Goal: Find specific page/section: Find specific page/section

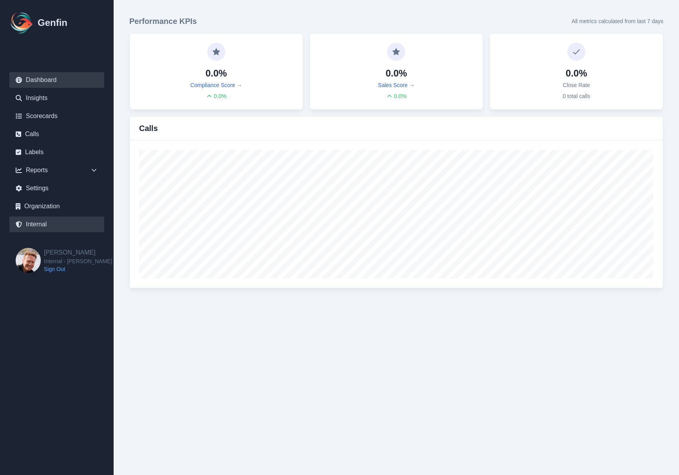
click at [47, 223] on link "Internal" at bounding box center [56, 224] width 95 height 16
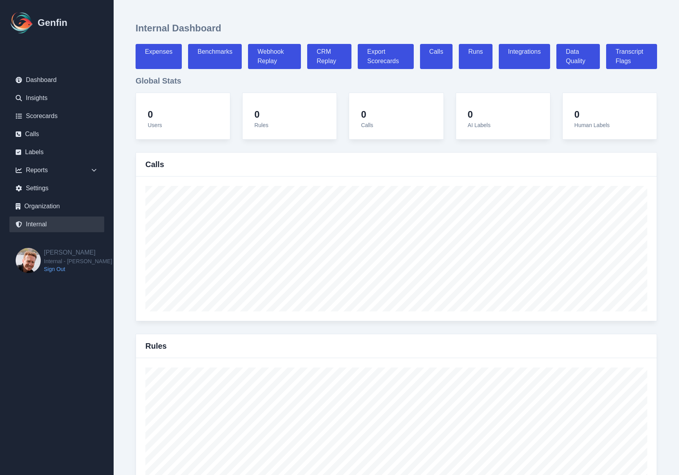
select select "paid"
select select "7"
select select "paid"
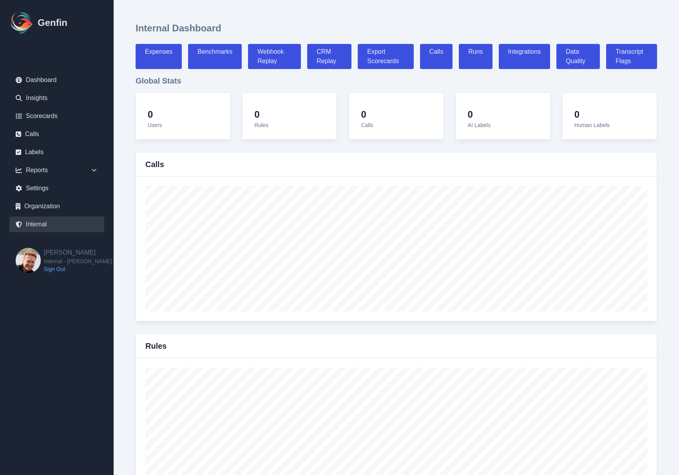
select select "7"
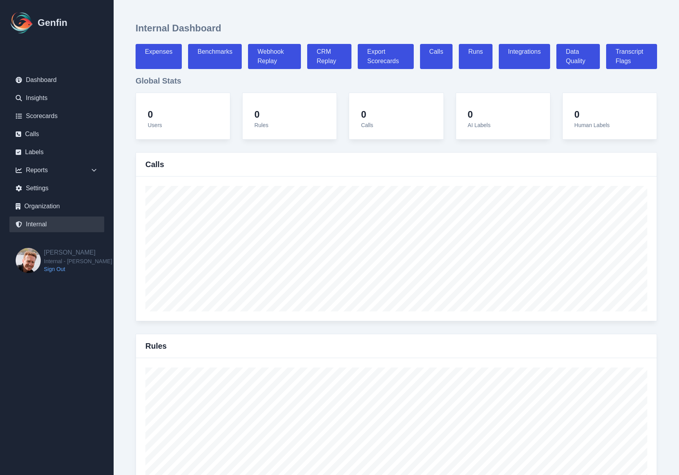
select select "7"
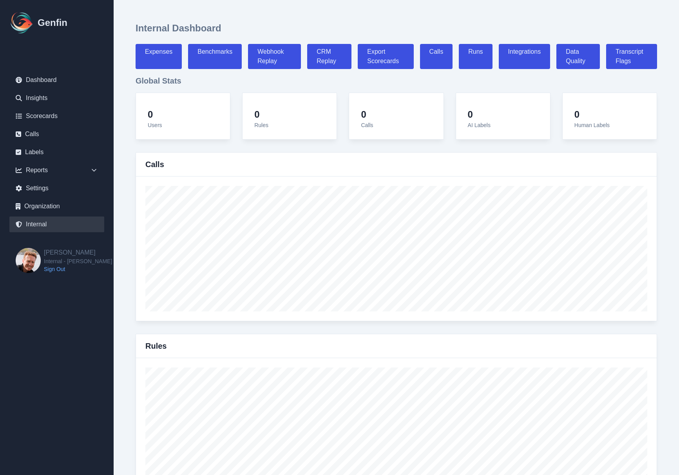
select select "7"
select select "paid"
select select "7"
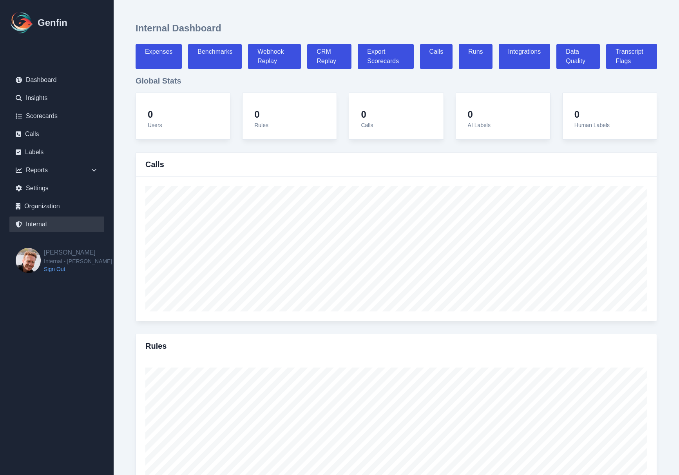
select select "7"
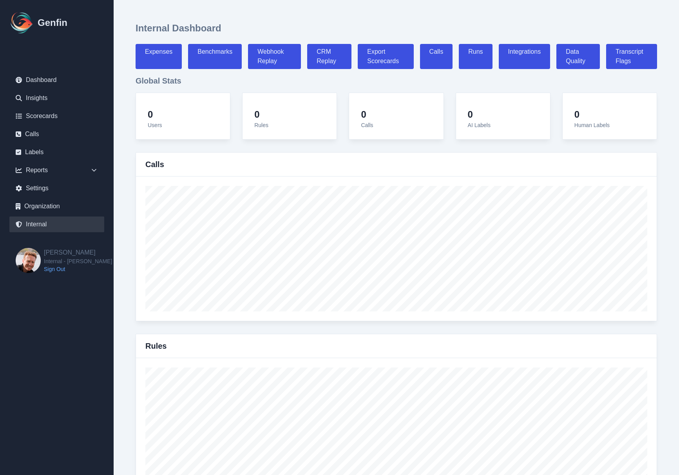
select select "7"
select select "paid"
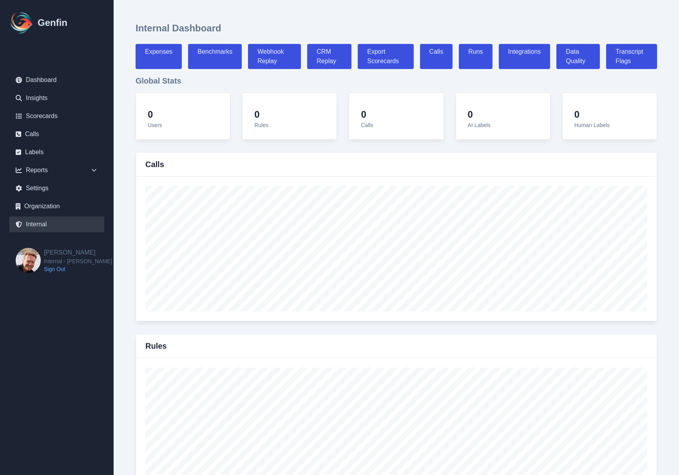
select select "7"
select select "paid"
select select "7"
select select "paid"
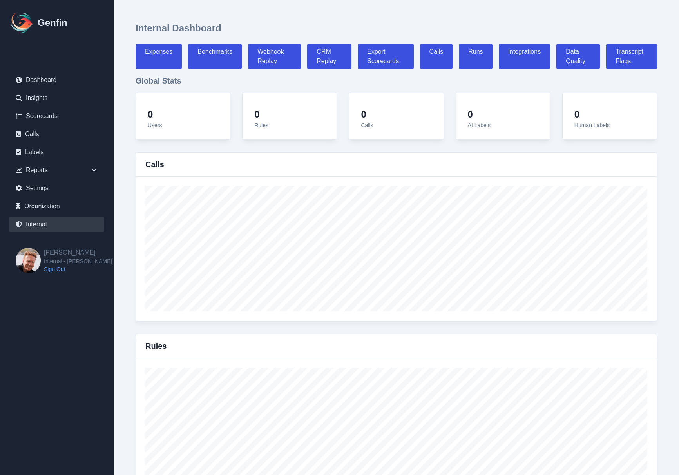
select select "7"
select select "paid"
select select "7"
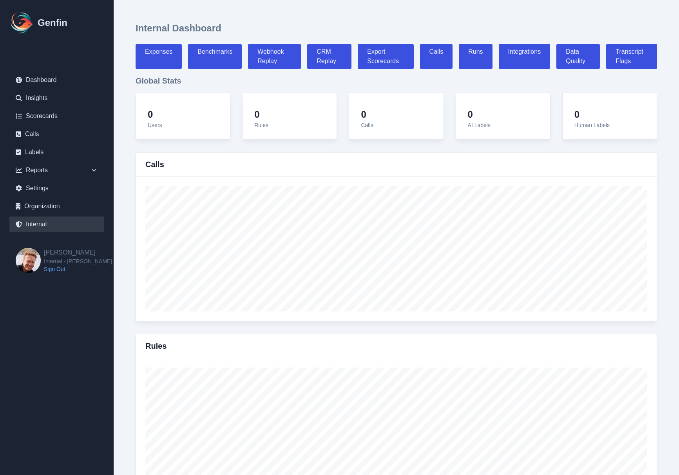
select select "7"
select select "paid"
select select "7"
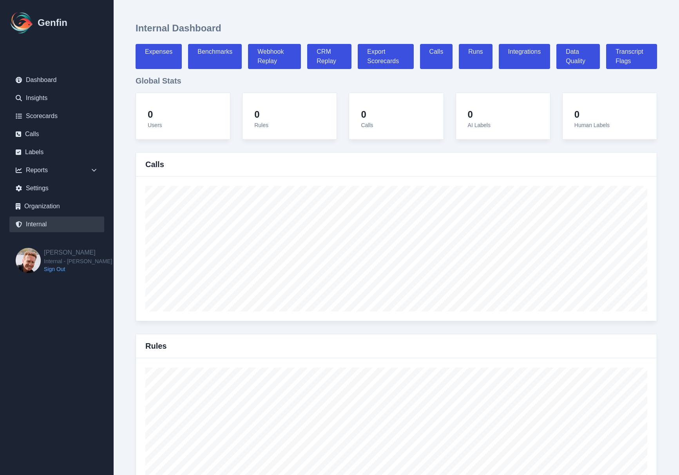
select select "paid"
select select "7"
select select "paid"
select select "7"
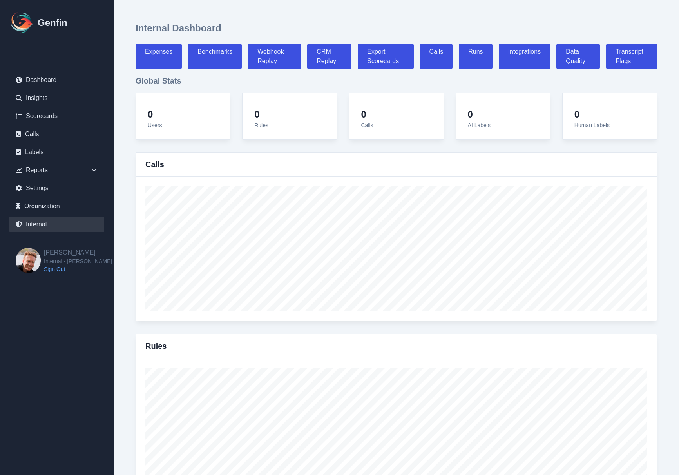
select select "paid"
select select "7"
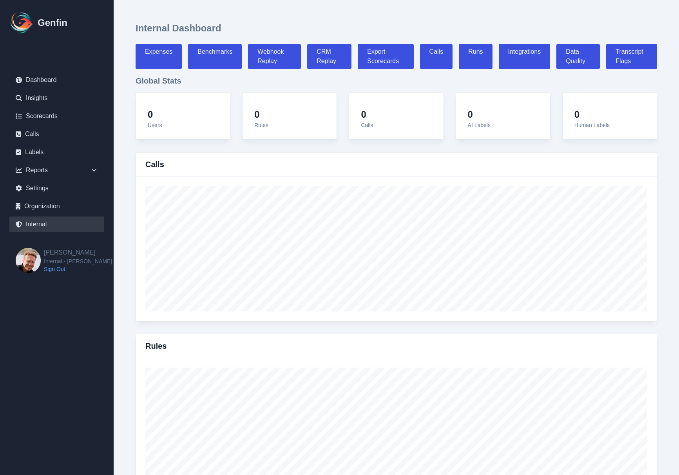
select select "7"
select select "paid"
select select "7"
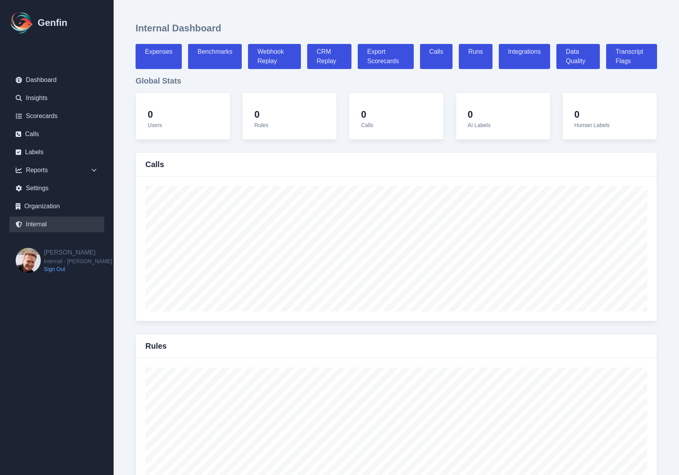
select select "7"
select select "paid"
select select "7"
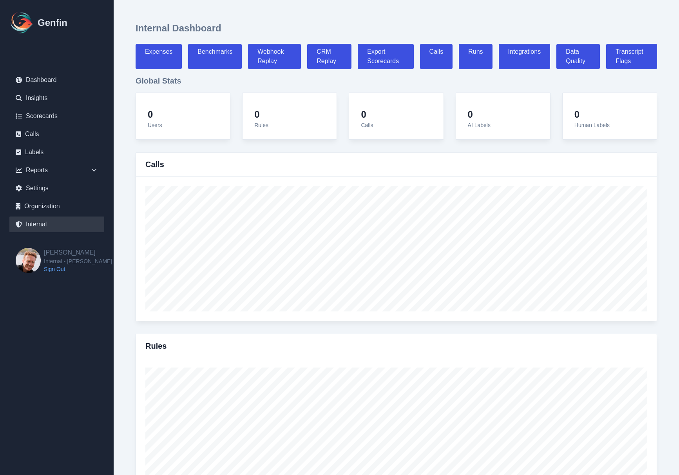
select select "7"
select select "paid"
select select "7"
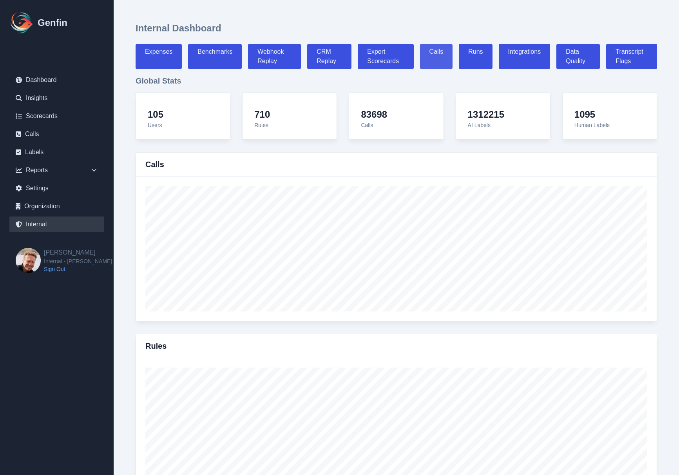
click at [433, 53] on link "Calls" at bounding box center [436, 56] width 33 height 25
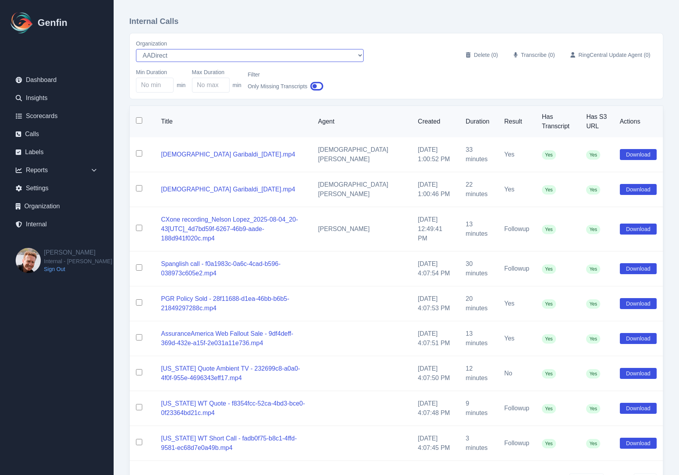
click at [181, 54] on select "AADirect [DOMAIN_NAME] [DOMAIN_NAME] [EMAIL_ADDRESS][DOMAIN_NAME] [EMAIL_ADDRES…" at bounding box center [250, 55] width 228 height 13
select select "5"
click at [136, 49] on select "AADirect [DOMAIN_NAME] [DOMAIN_NAME] [EMAIL_ADDRESS][DOMAIN_NAME] [EMAIL_ADDRES…" at bounding box center [250, 55] width 228 height 13
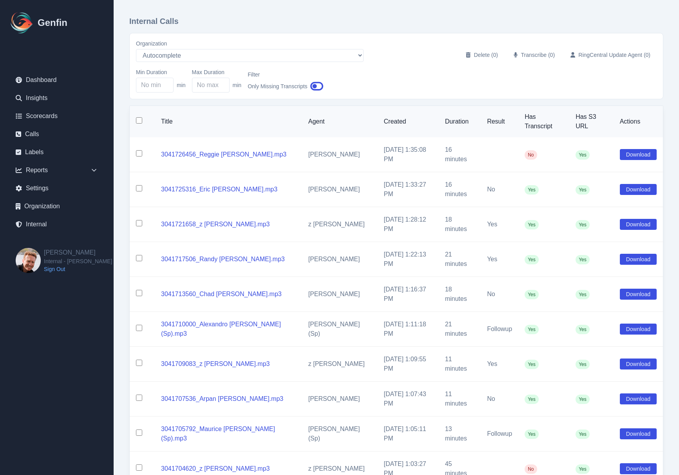
click at [123, 211] on div "Internal Calls Organization AADirect [DOMAIN_NAME] [DOMAIN_NAME] [EMAIL_ADDRESS…" at bounding box center [397, 272] width 566 height 545
